Goal: Task Accomplishment & Management: Manage account settings

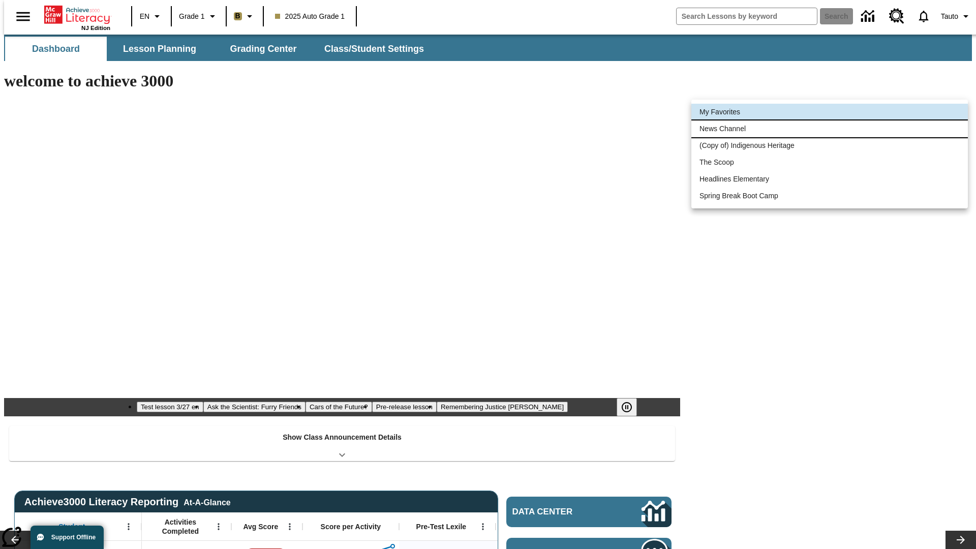
click at [829, 129] on li "News Channel" at bounding box center [829, 128] width 276 height 17
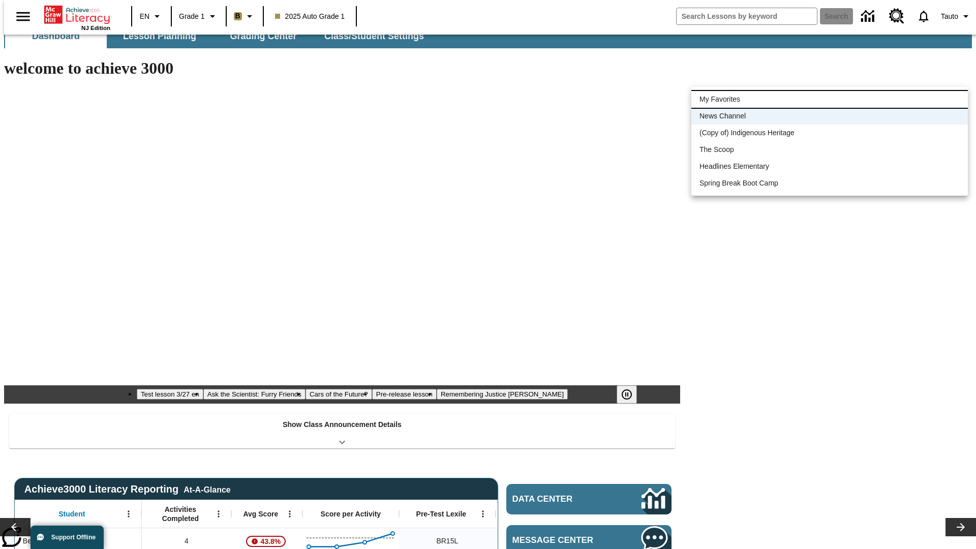
click at [829, 99] on li "My Favorites" at bounding box center [829, 99] width 276 height 17
type input "-1"
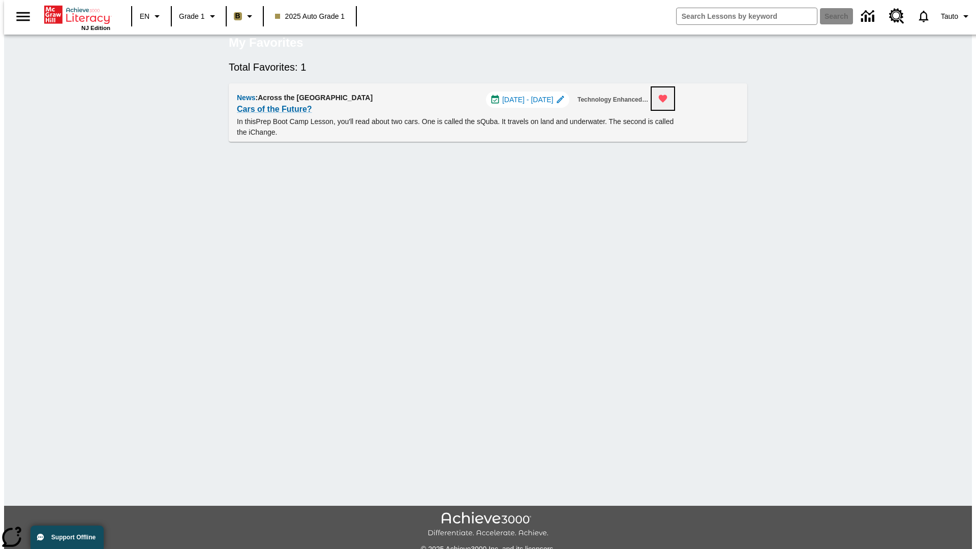
click at [667, 103] on icon "Remove from Favorites" at bounding box center [663, 99] width 9 height 8
